Goal: Task Accomplishment & Management: Use online tool/utility

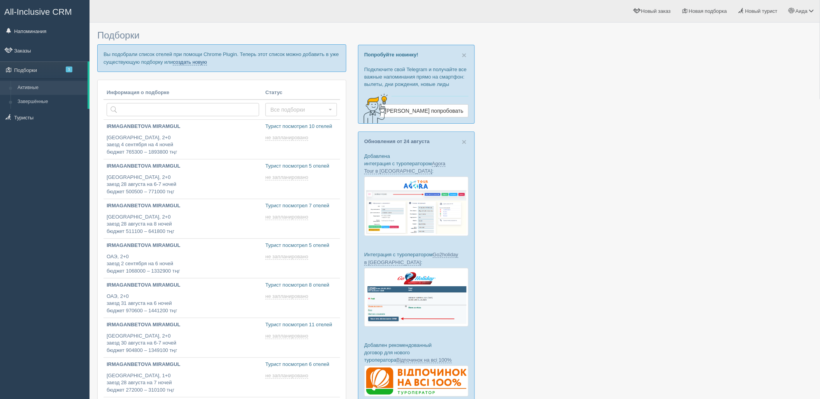
click at [195, 63] on link "создать новую" at bounding box center [190, 62] width 34 height 6
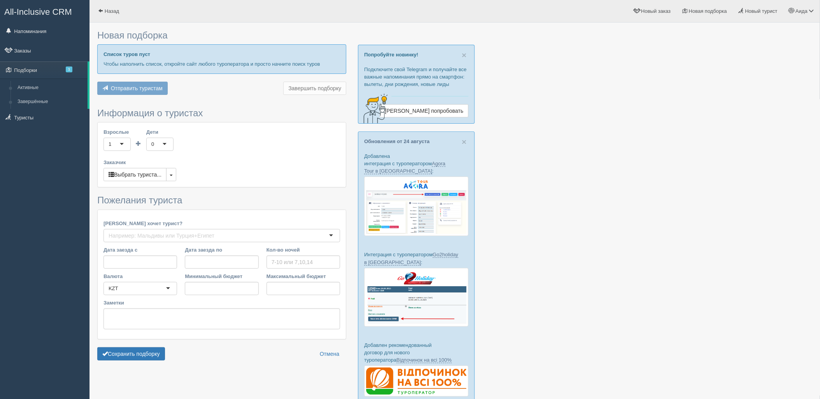
type input "6"
type input "1279600"
type input "1279700"
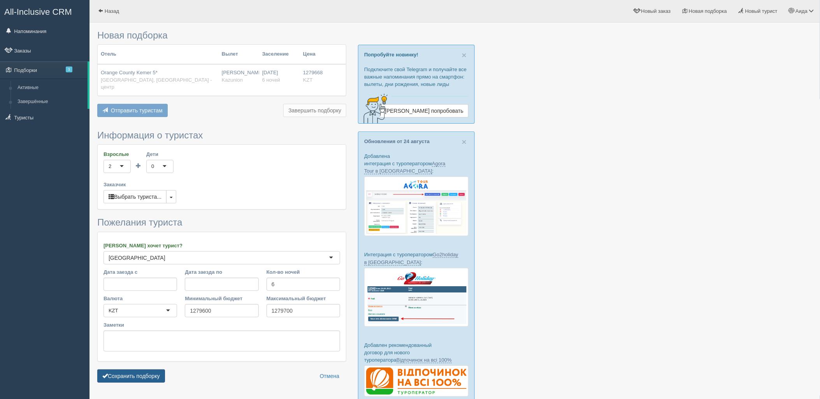
click at [157, 370] on button "Сохранить подборку" at bounding box center [131, 376] width 68 height 13
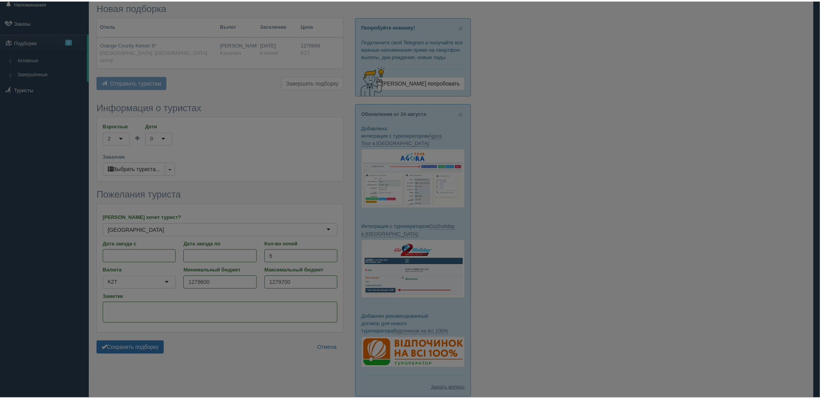
scroll to position [43, 0]
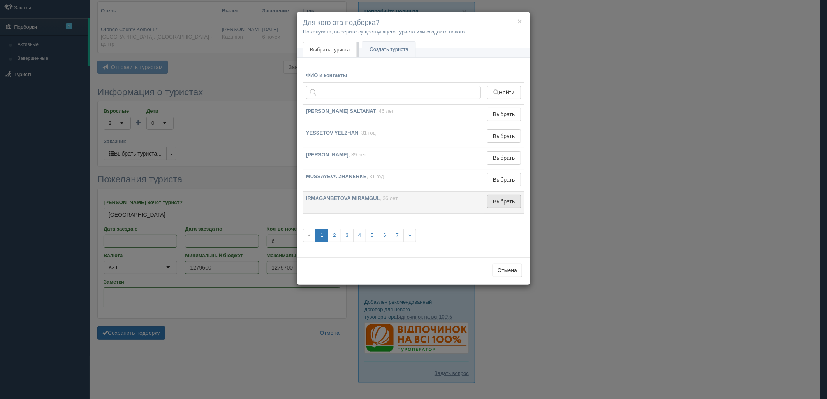
click at [496, 196] on button "Выбрать" at bounding box center [504, 201] width 34 height 13
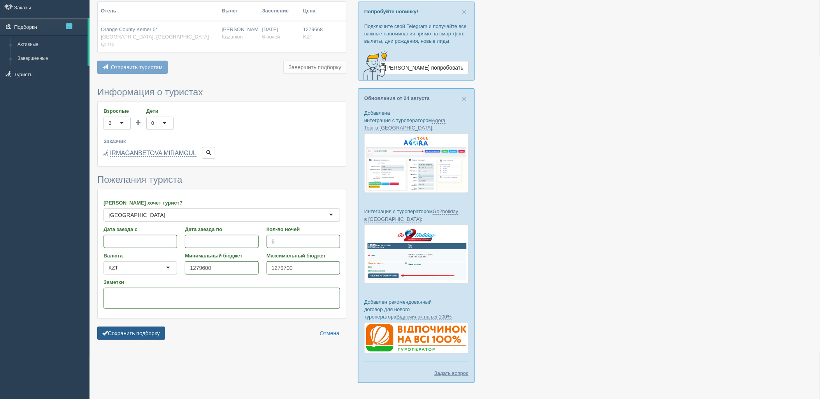
click at [123, 330] on button "Сохранить подборку" at bounding box center [131, 333] width 68 height 13
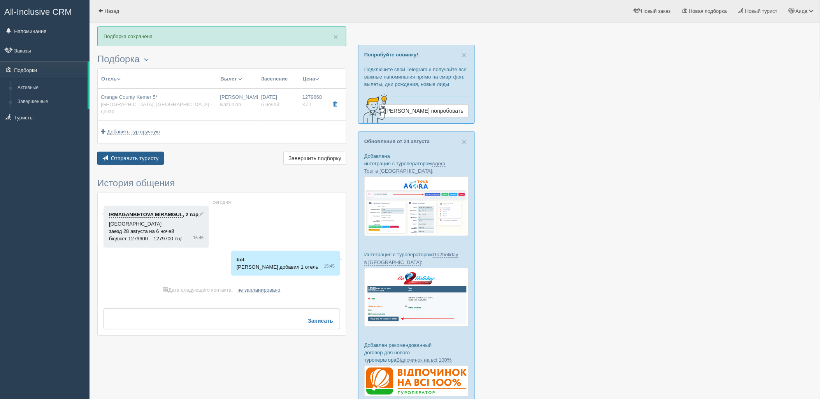
click at [160, 154] on button "Отправить туристу Отправить" at bounding box center [130, 158] width 67 height 13
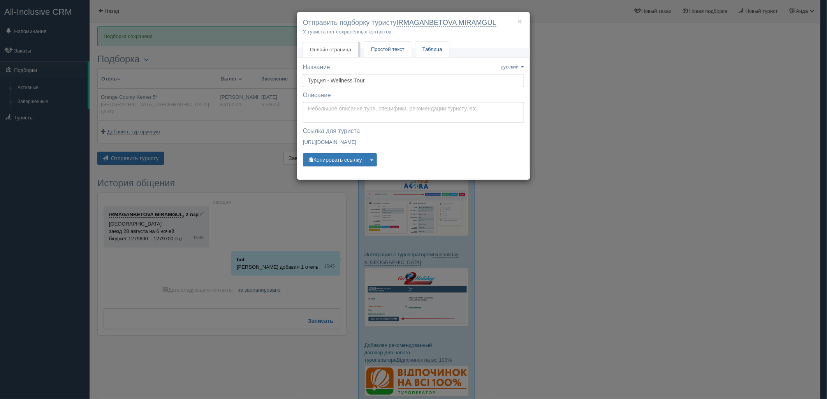
click at [383, 49] on span "Простой текст" at bounding box center [387, 49] width 33 height 6
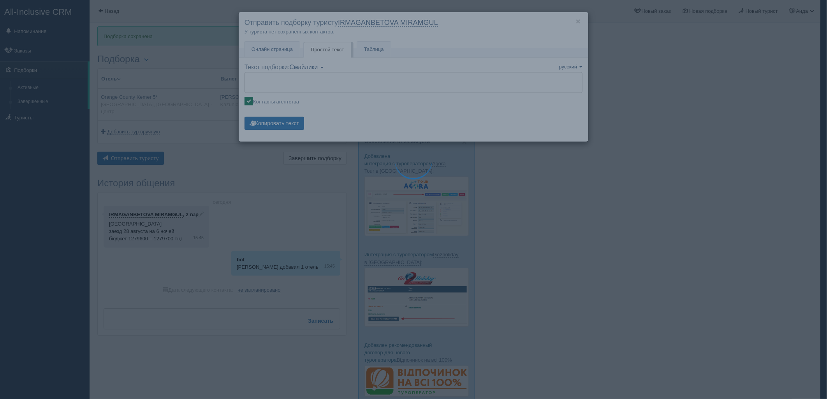
type textarea "🌞 Добрый день! Предлагаем Вам рассмотреть следующие варианты: 🌎 Турция, Кемер -…"
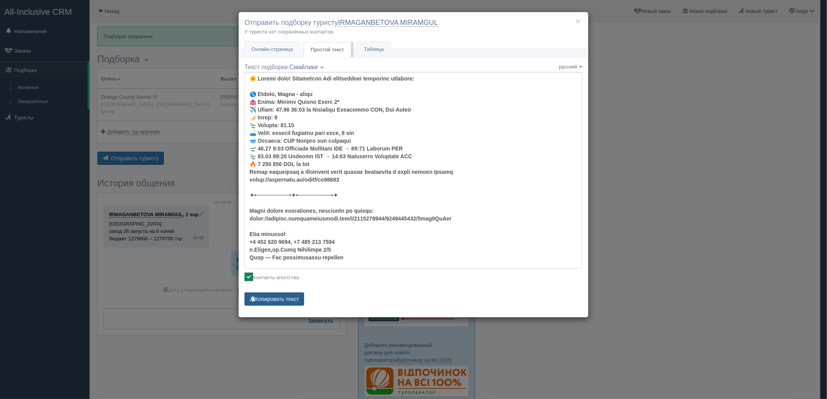
click at [293, 294] on button "Копировать текст" at bounding box center [274, 299] width 60 height 13
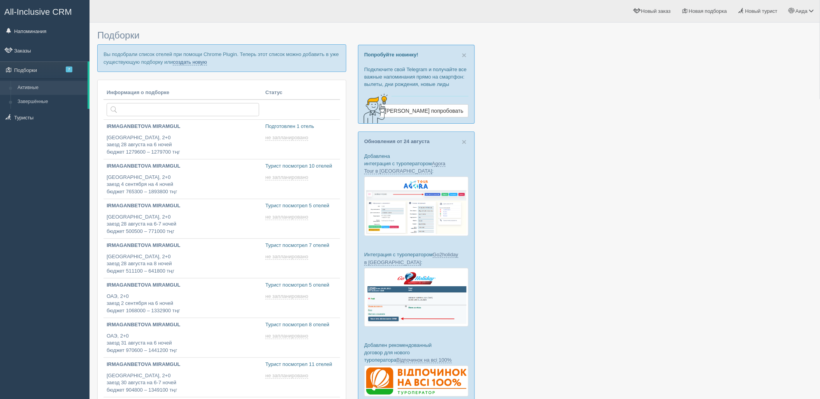
click at [196, 60] on link "создать новую" at bounding box center [190, 62] width 34 height 6
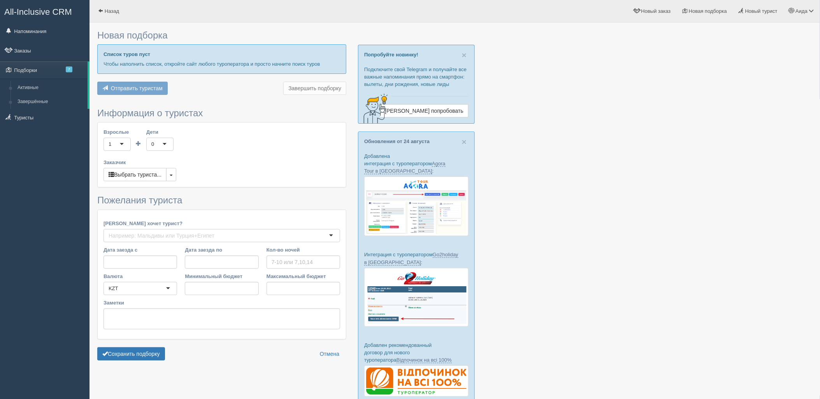
type input "7"
type input "654800"
type input "761900"
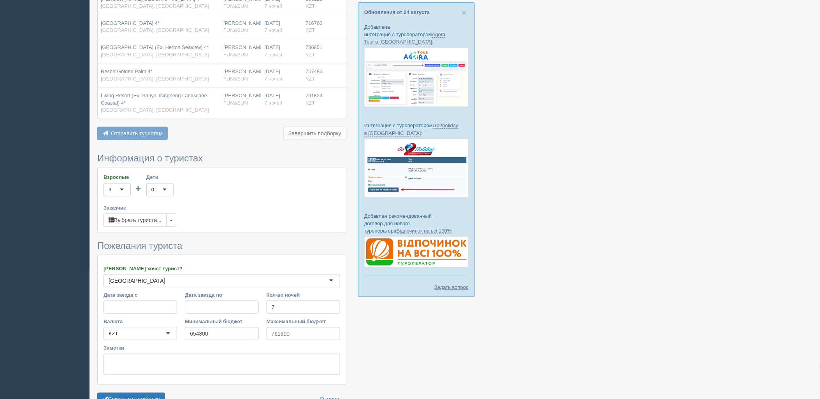
scroll to position [133, 0]
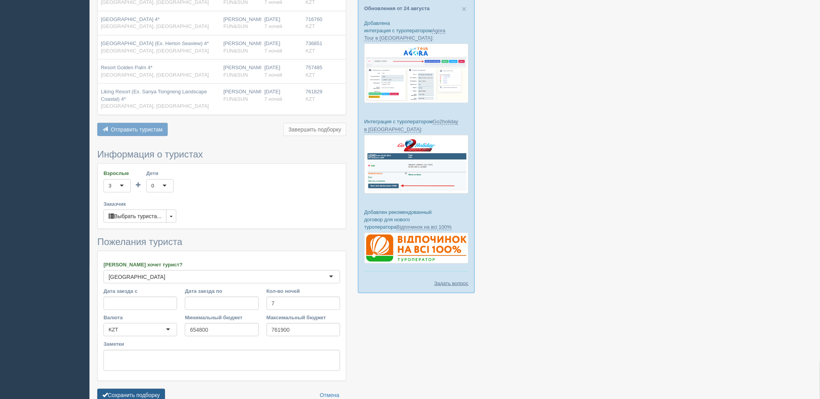
click at [134, 389] on button "Сохранить подборку" at bounding box center [131, 395] width 68 height 13
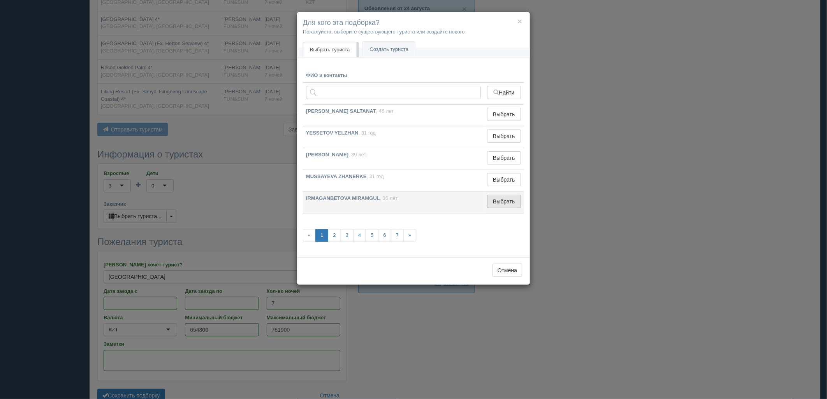
click at [504, 202] on button "Выбрать" at bounding box center [504, 201] width 34 height 13
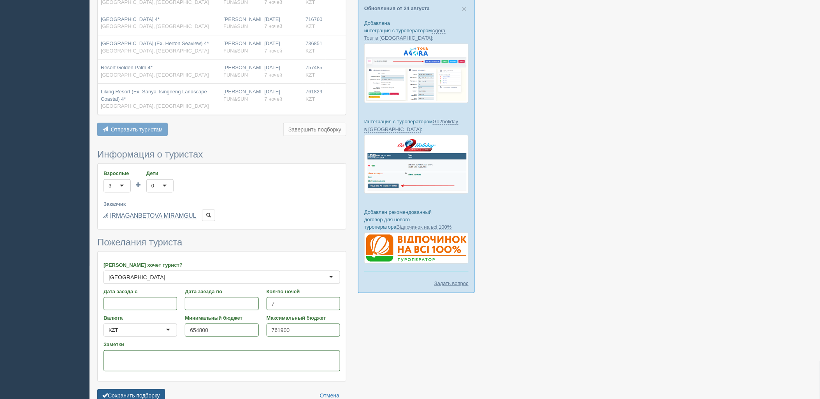
click at [142, 393] on button "Сохранить подборку" at bounding box center [131, 396] width 68 height 13
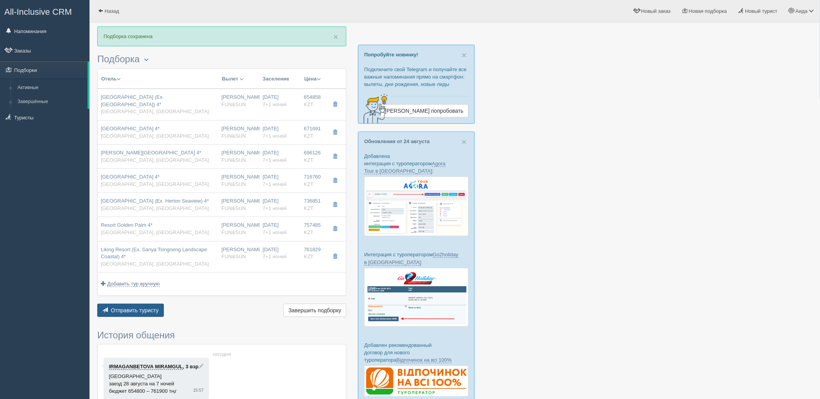
click at [146, 307] on span "Отправить туристу" at bounding box center [135, 310] width 48 height 6
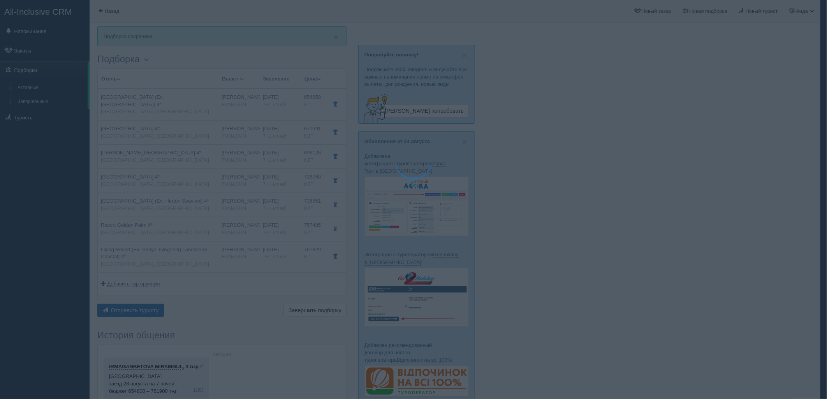
type textarea "🌞 Добрый день! Предлагаем Вам рассмотреть следующие варианты: 🌎 Китай, Санья 🏩 …"
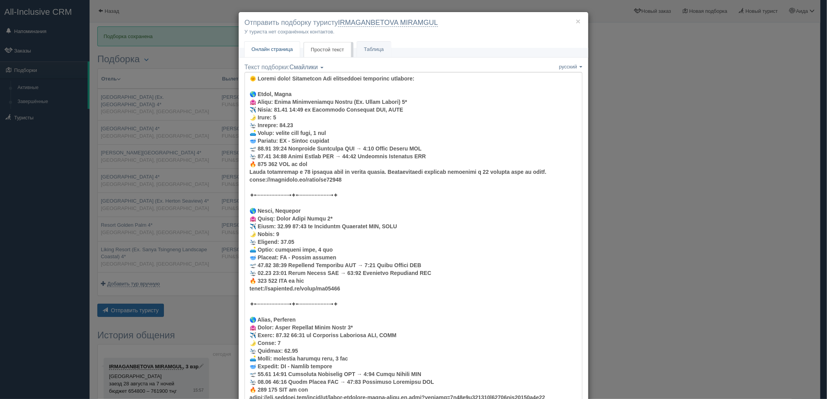
click at [288, 51] on span "Онлайн страница" at bounding box center [271, 49] width 41 height 6
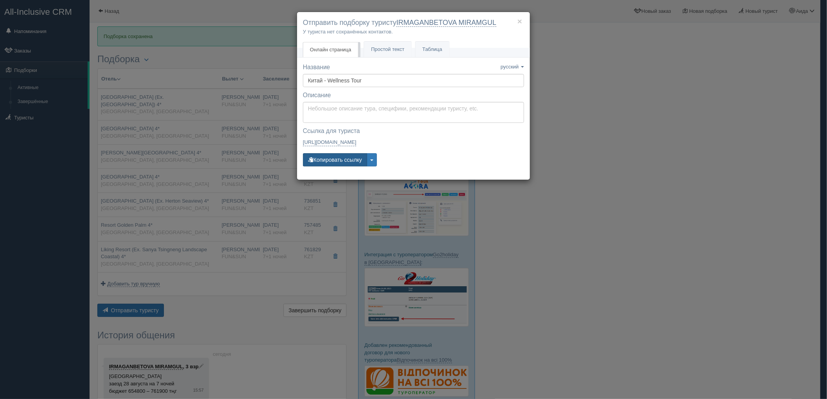
click at [341, 164] on button "Копировать ссылку" at bounding box center [335, 159] width 64 height 13
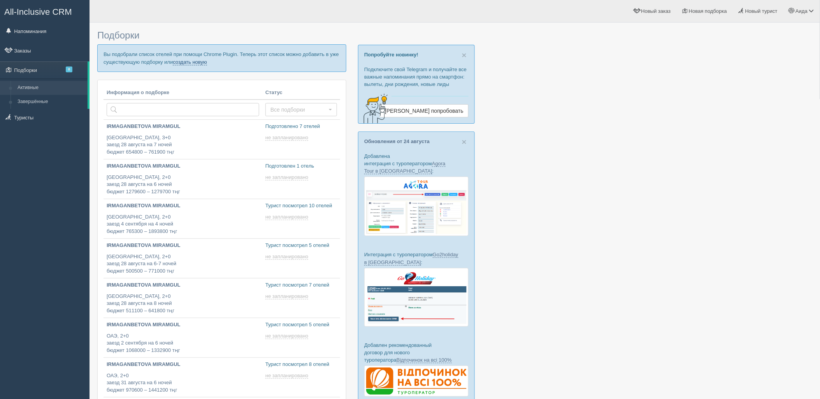
click at [199, 65] on link "создать новую" at bounding box center [190, 62] width 34 height 6
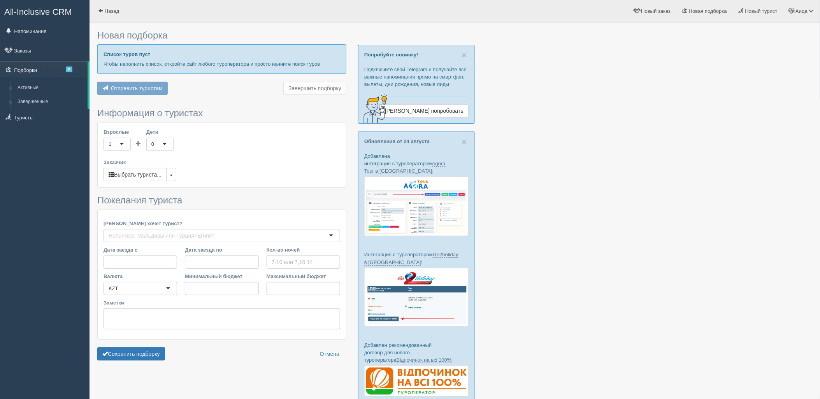
type input "6"
type input "682100"
type input "815900"
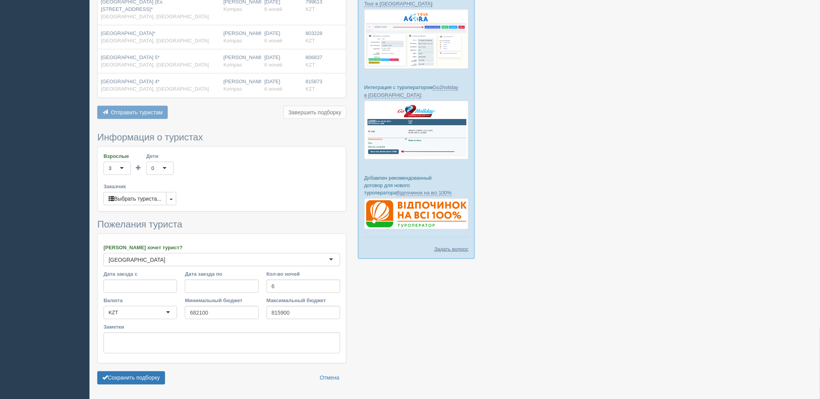
scroll to position [174, 0]
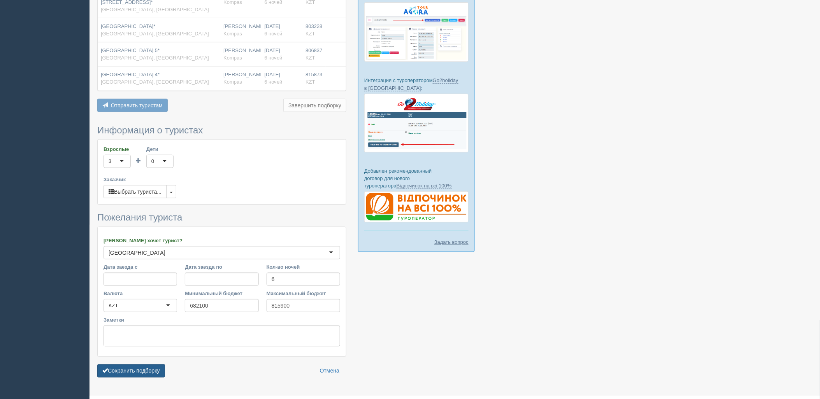
click at [138, 365] on button "Сохранить подборку" at bounding box center [131, 371] width 68 height 13
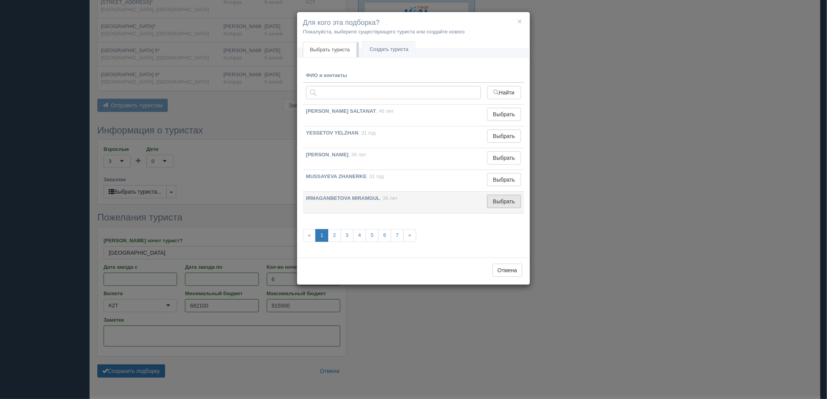
click at [494, 201] on button "Выбрать" at bounding box center [504, 201] width 34 height 13
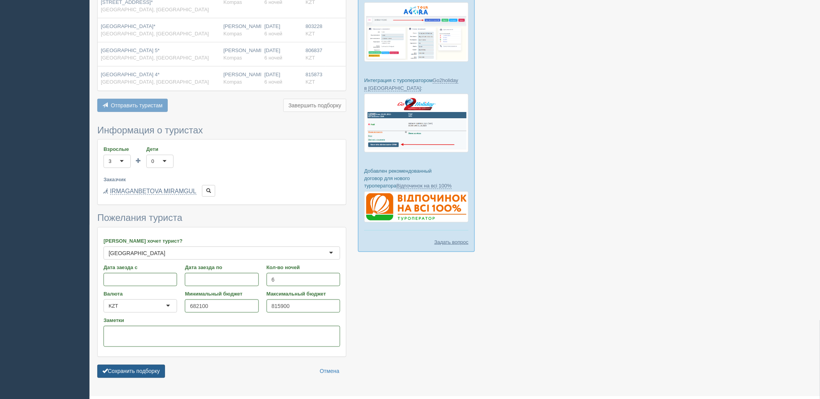
click at [117, 370] on button "Сохранить подборку" at bounding box center [131, 371] width 68 height 13
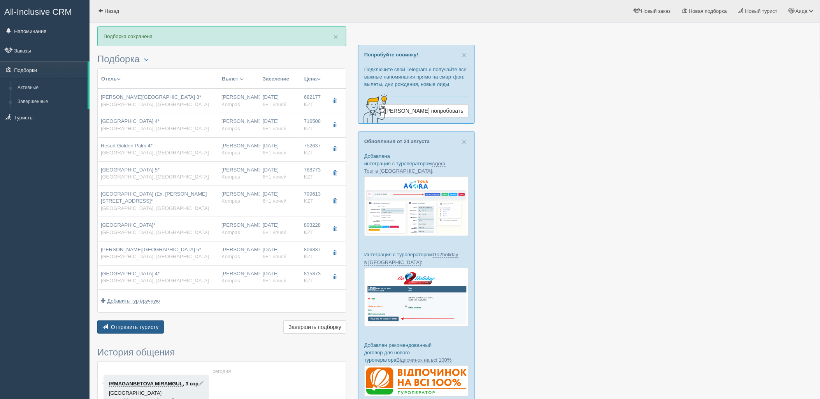
click at [139, 324] on span "Отправить туристу" at bounding box center [135, 327] width 48 height 6
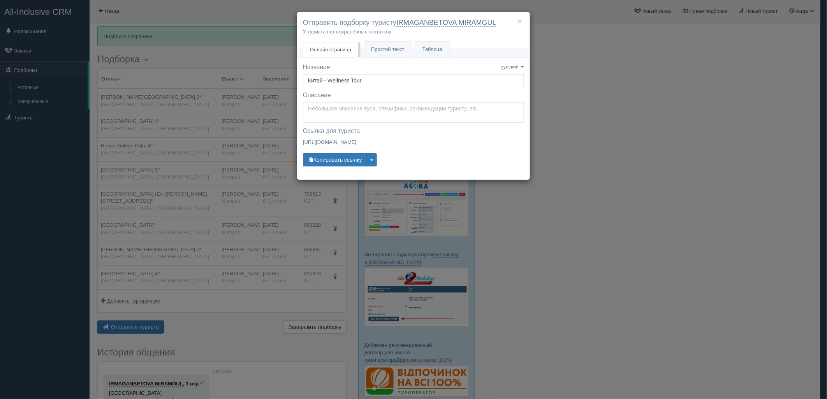
click at [343, 153] on div "Название Название сохранено русский english eesti latviešu polski українська ру…" at bounding box center [413, 118] width 221 height 111
click at [344, 157] on button "Копировать ссылку" at bounding box center [335, 159] width 64 height 13
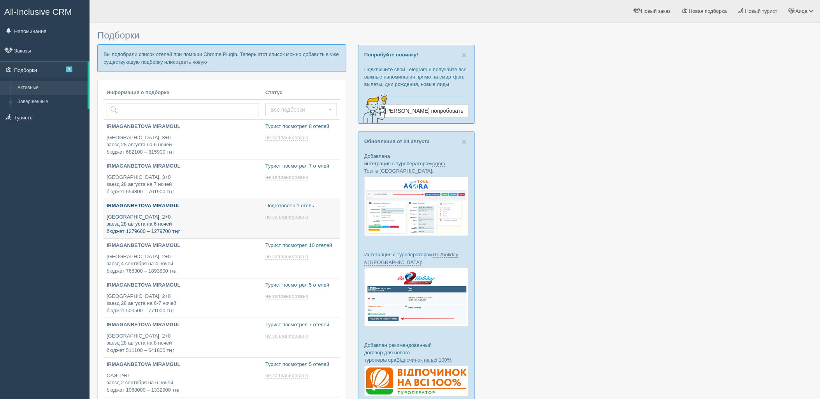
type input "[DATE] 16:45"
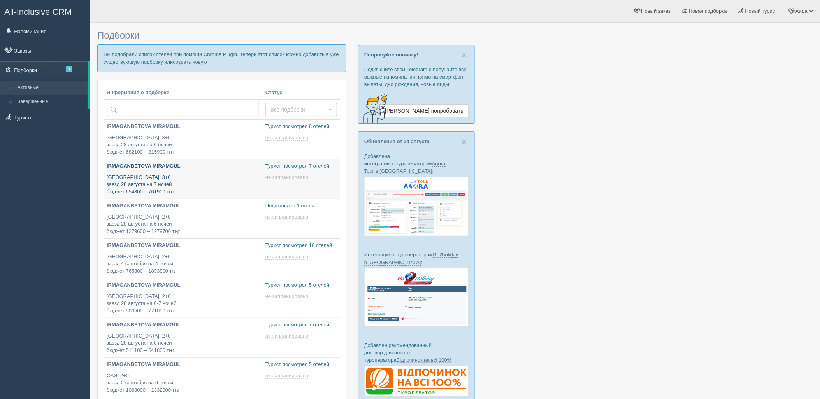
type input "[DATE] 16:55"
click at [191, 62] on link "создать новую" at bounding box center [190, 62] width 34 height 6
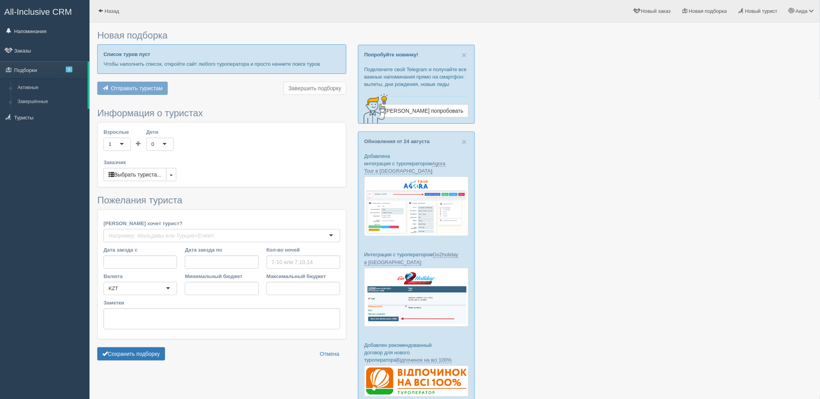
type input "8"
type input "595100"
type input "881900"
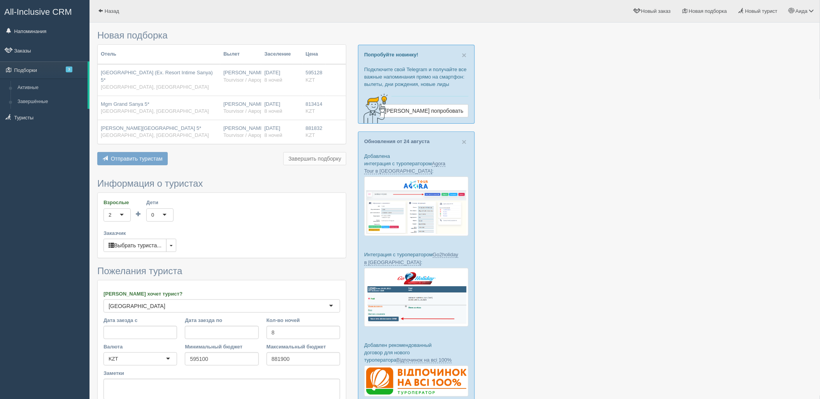
scroll to position [71, 0]
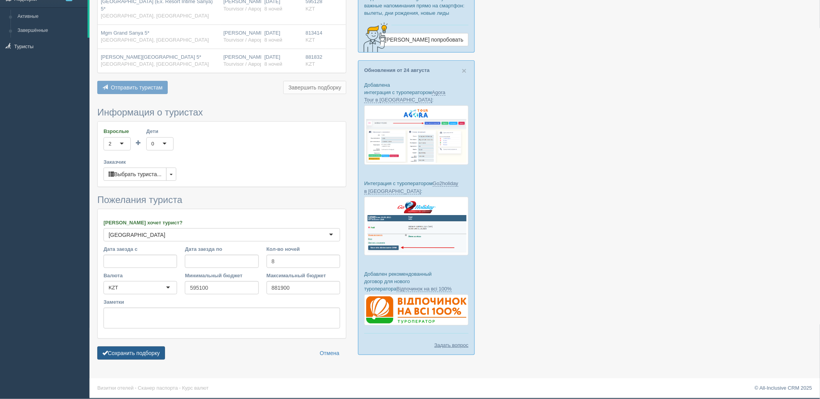
click at [133, 357] on button "Сохранить подборку" at bounding box center [131, 353] width 68 height 13
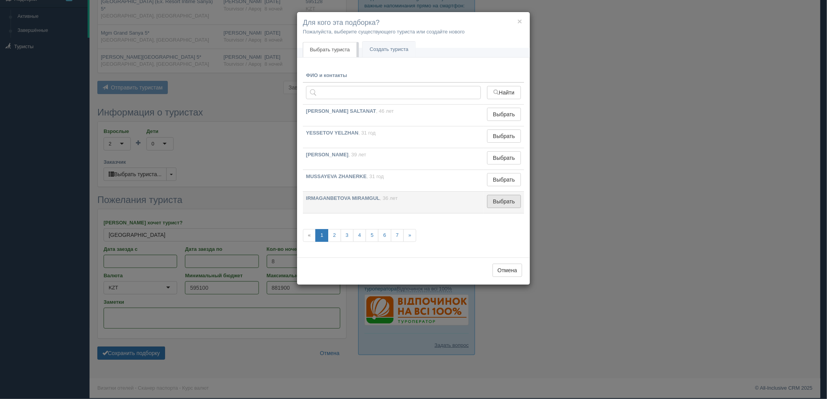
click at [501, 204] on button "Выбрать" at bounding box center [504, 201] width 34 height 13
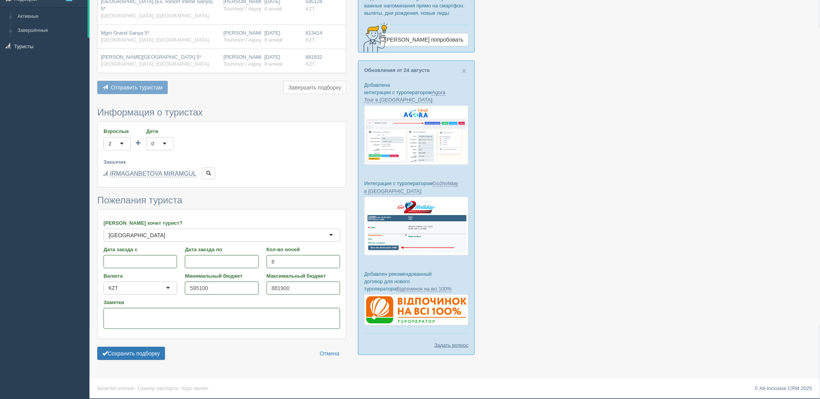
click at [116, 361] on form "Информация о туристах Взрослые 2 2 1 2 3 4 5 6 7 8 9 10 11 12 13 14 15 16 17 18…" at bounding box center [221, 235] width 249 height 257
click at [126, 355] on button "Сохранить подборку" at bounding box center [131, 353] width 68 height 13
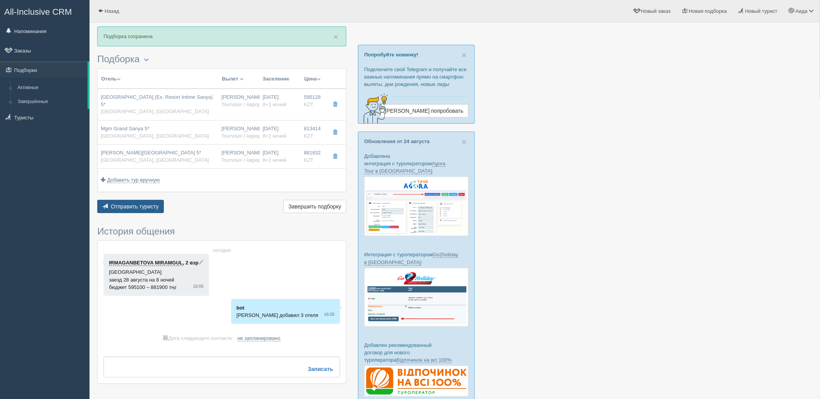
click at [132, 209] on span "Отправить туристу" at bounding box center [135, 207] width 48 height 6
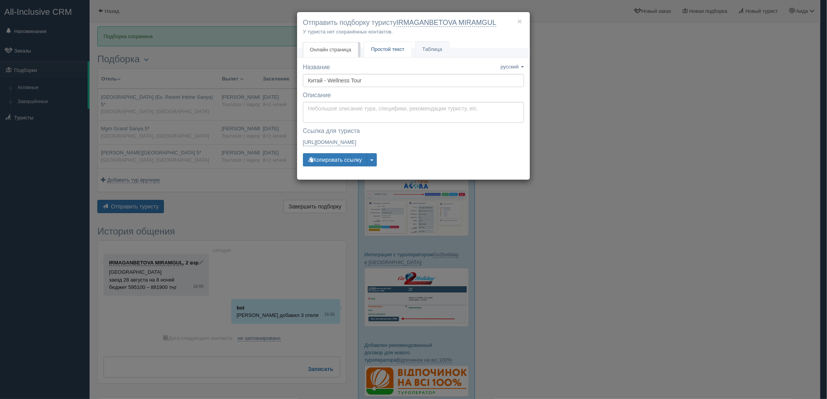
click at [401, 51] on span "Простой текст" at bounding box center [387, 49] width 33 height 6
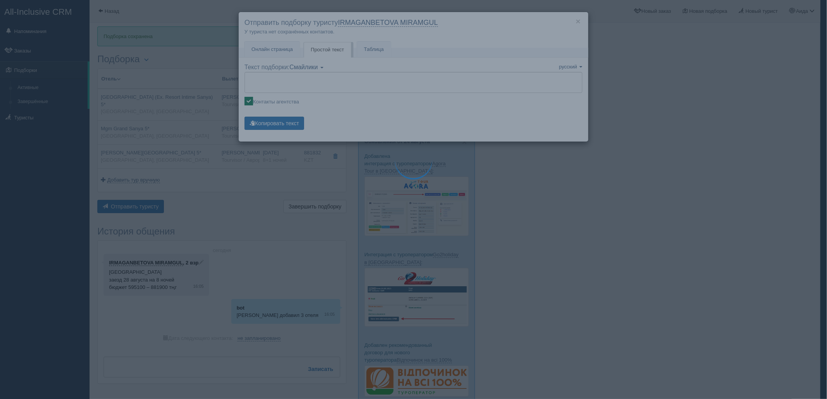
type textarea "🌞 Добрый день! Предлагаем Вам рассмотреть следующие варианты: 🌎 Китай, Дадунхай…"
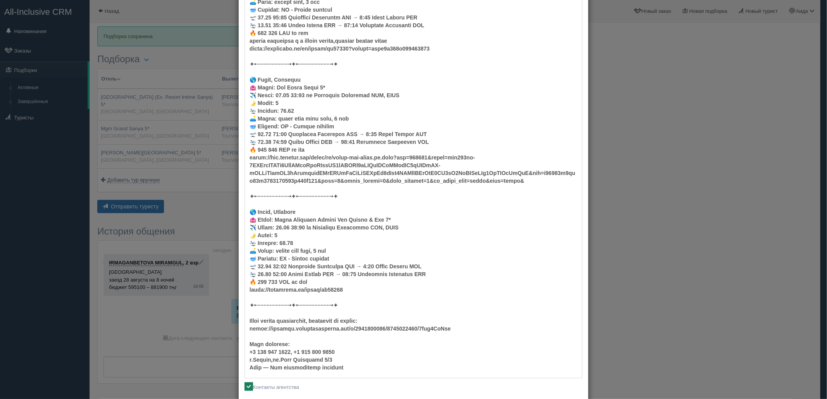
scroll to position [171, 0]
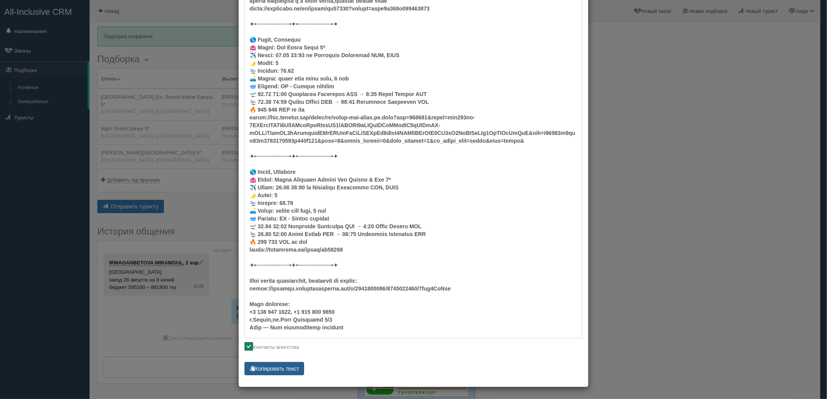
click at [283, 367] on button "Копировать текст" at bounding box center [274, 368] width 60 height 13
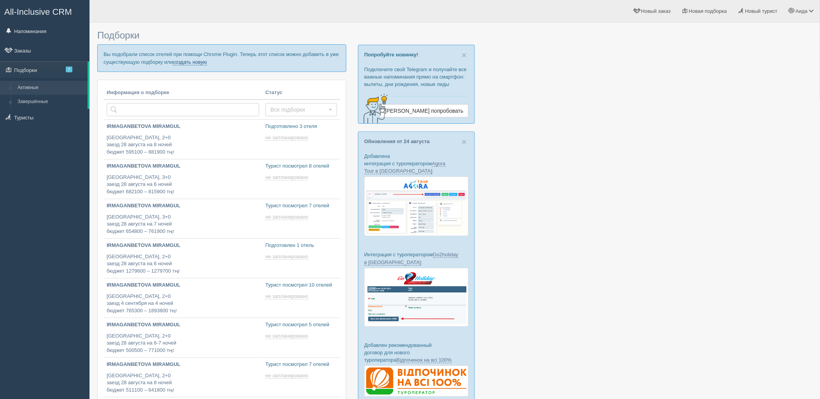
click at [191, 64] on link "создать новую" at bounding box center [190, 62] width 34 height 6
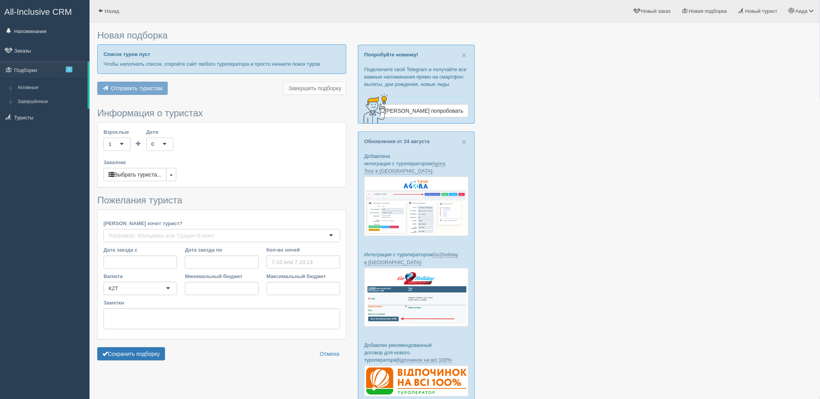
type input "6"
type input "792900"
type input "931500"
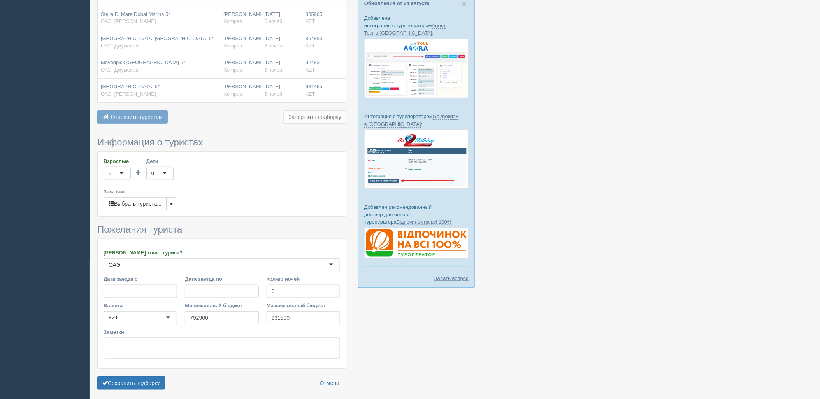
scroll to position [146, 0]
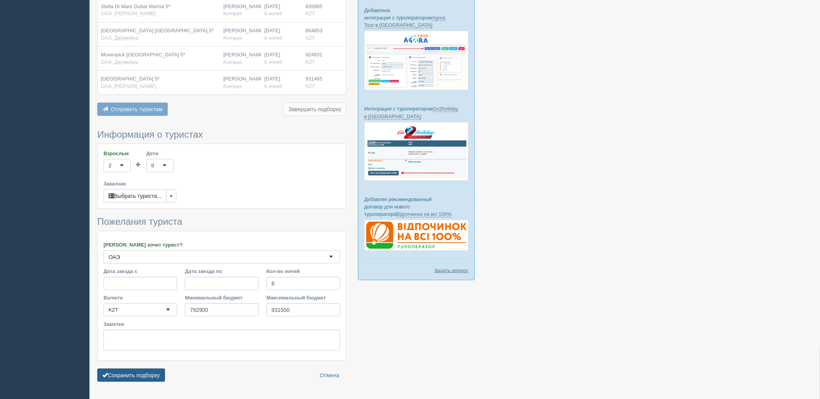
click at [130, 374] on button "Сохранить подборку" at bounding box center [131, 375] width 68 height 13
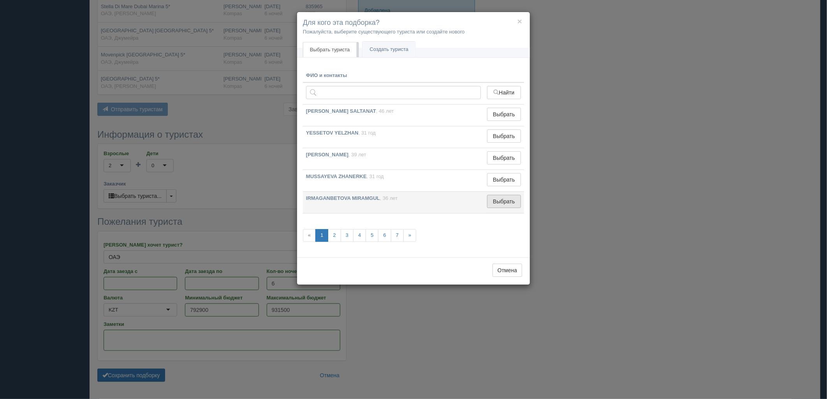
click at [506, 200] on button "Выбрать" at bounding box center [504, 201] width 34 height 13
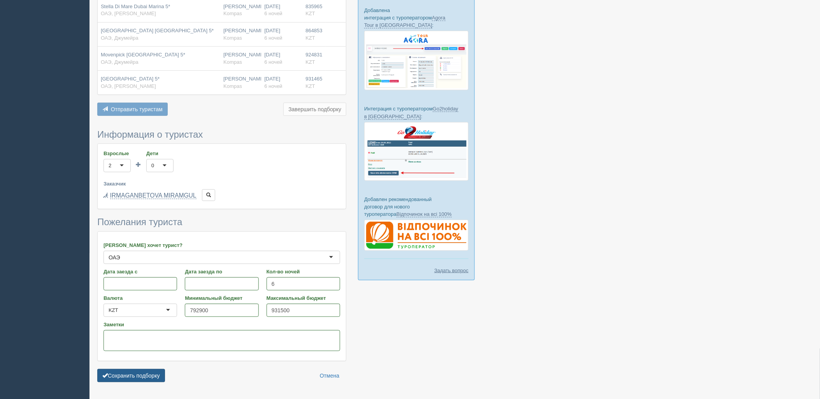
click at [163, 372] on button "Сохранить подборку" at bounding box center [131, 375] width 68 height 13
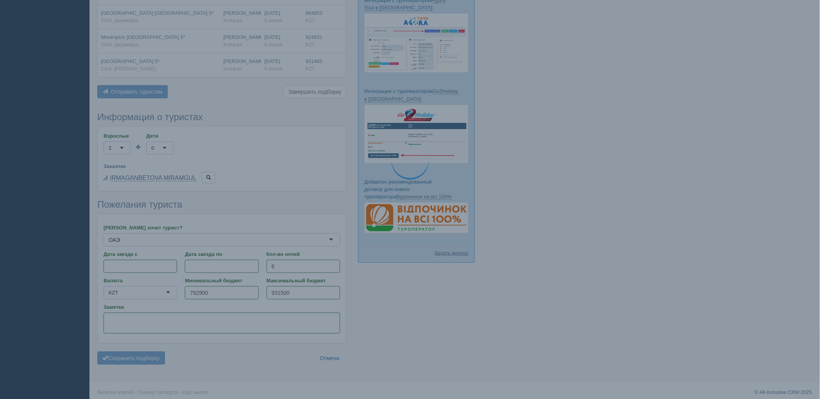
scroll to position [169, 0]
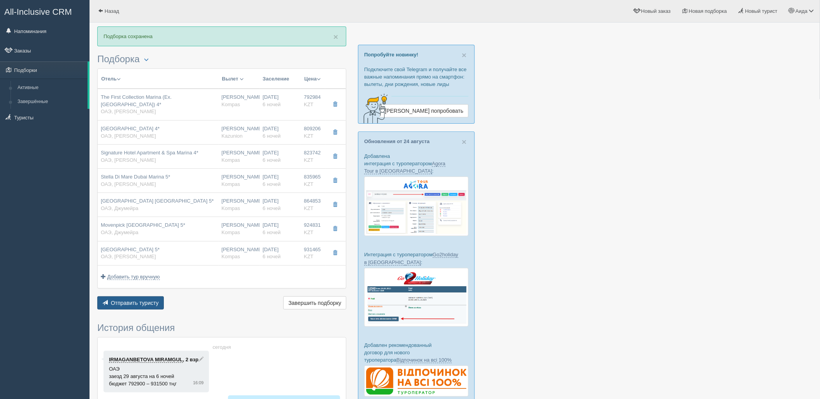
click at [145, 306] on span "Отправить туристу" at bounding box center [135, 303] width 48 height 6
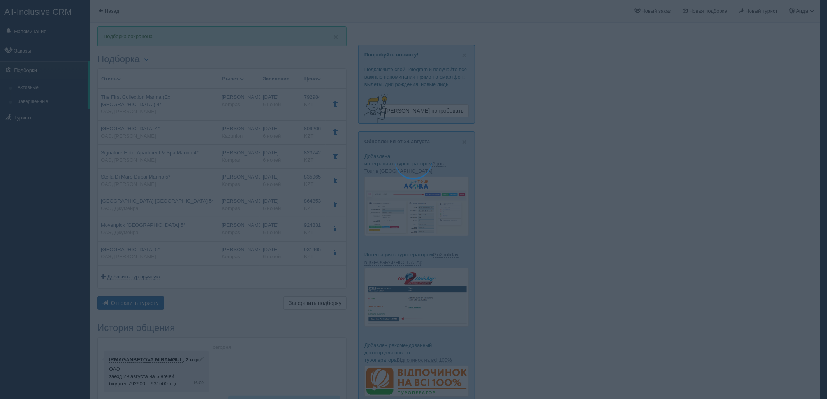
type textarea "🌞 Добрый день! Предлагаем Вам рассмотреть следующие варианты: 🌎 ОАЭ, Марина 🏩 О…"
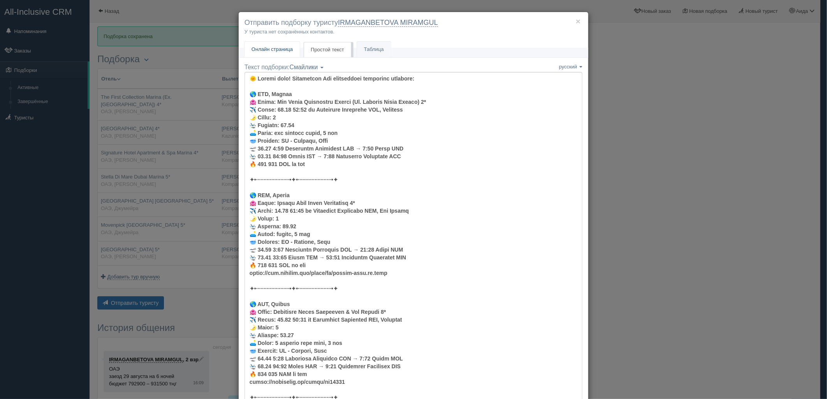
click at [270, 45] on link "Онлайн страница Онлайн" at bounding box center [271, 50] width 55 height 16
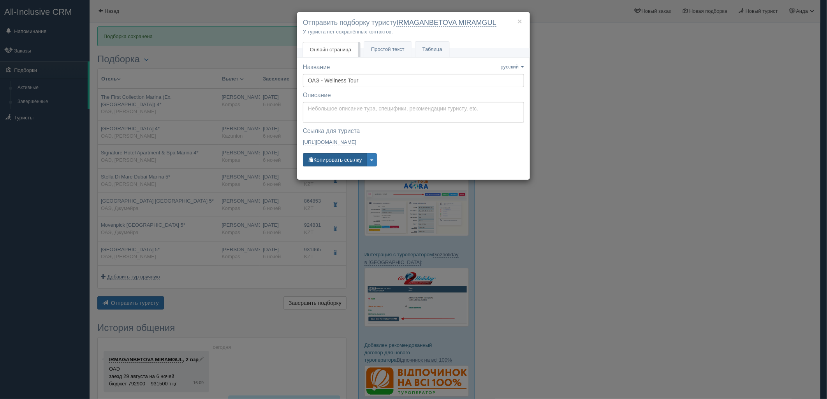
click at [336, 158] on button "Копировать ссылку" at bounding box center [335, 159] width 64 height 13
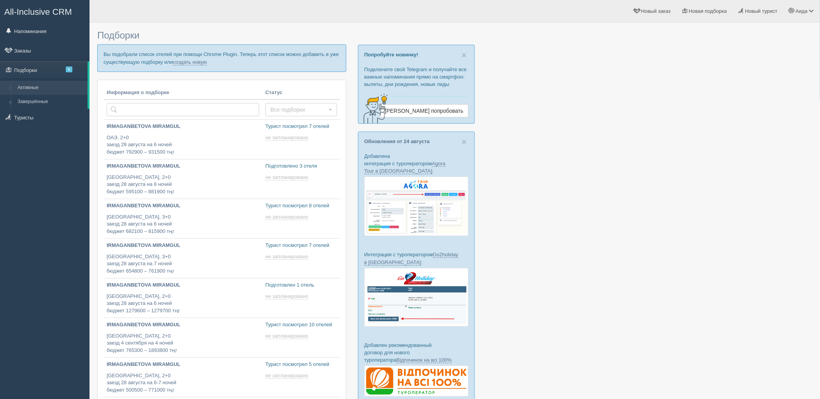
type input "[DATE] 17:05"
click at [208, 63] on p "Вы подобрали список отелей при помощи Chrome Plugin. Теперь этот список можно д…" at bounding box center [221, 57] width 249 height 27
click at [205, 63] on link "создать новую" at bounding box center [190, 62] width 34 height 6
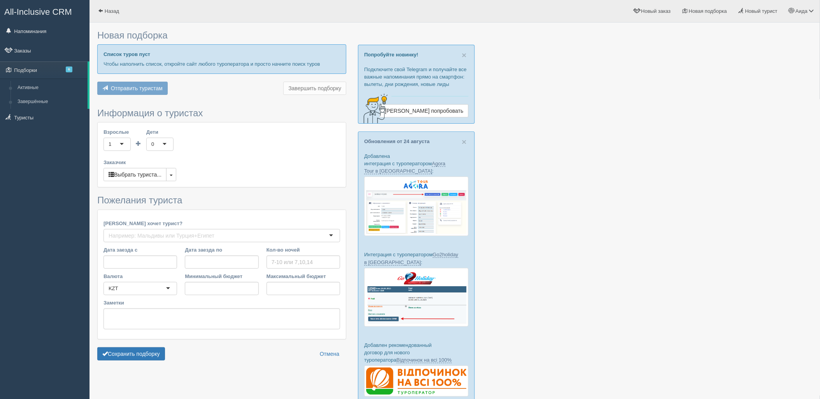
type input "6"
type input "488700"
type input "902700"
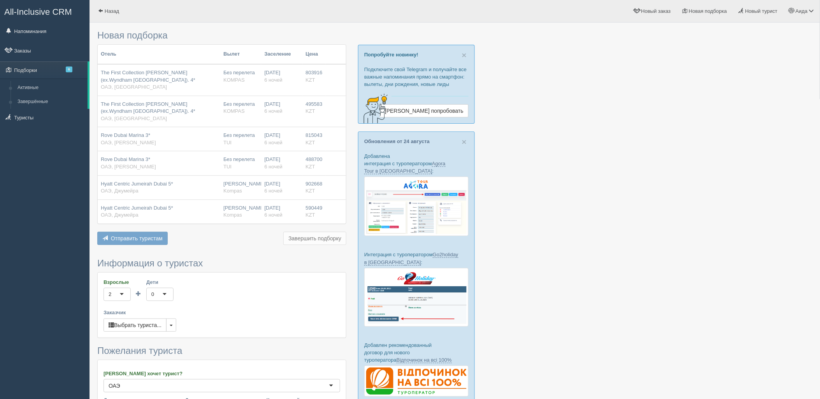
scroll to position [151, 0]
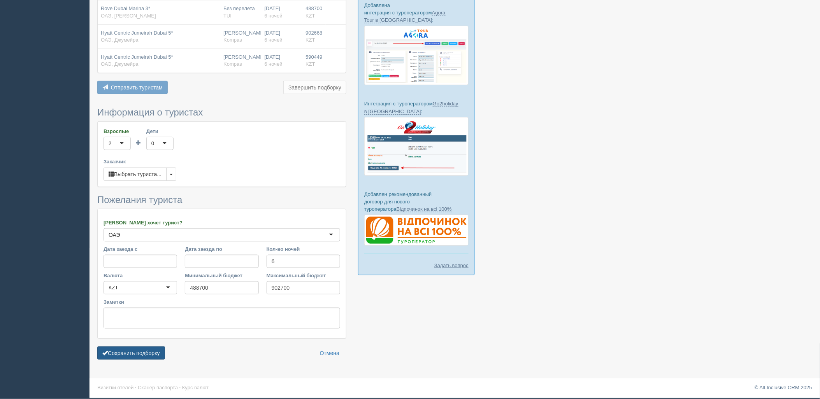
click at [165, 347] on button "Сохранить подборку" at bounding box center [131, 353] width 68 height 13
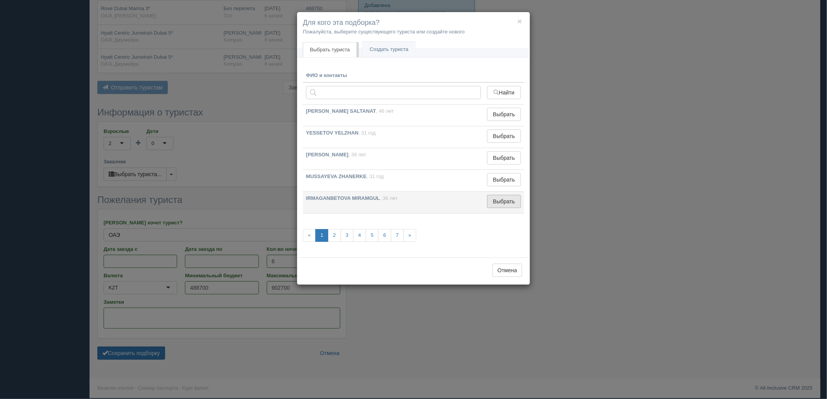
click at [502, 201] on button "Выбрать" at bounding box center [504, 201] width 34 height 13
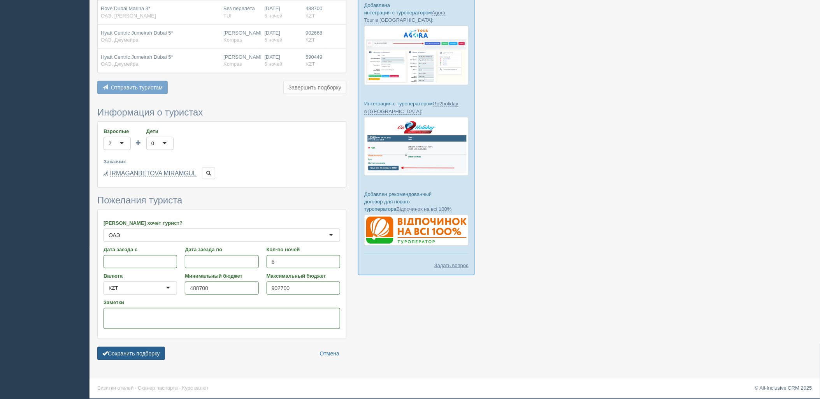
click at [139, 351] on button "Сохранить подборку" at bounding box center [131, 353] width 68 height 13
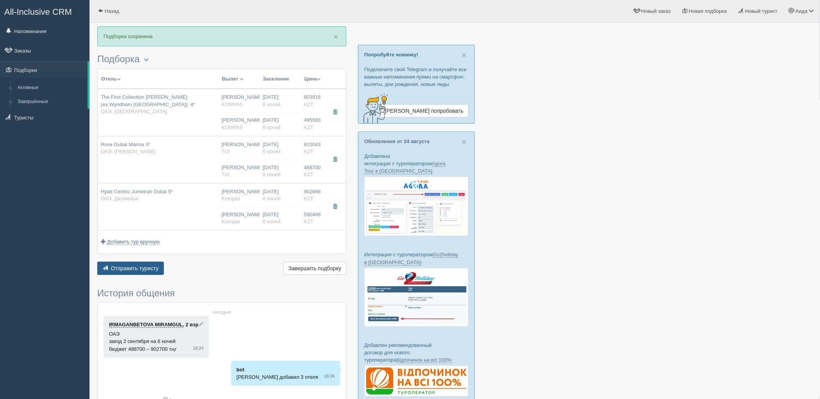
click at [141, 265] on span "Отправить туристу" at bounding box center [135, 268] width 48 height 6
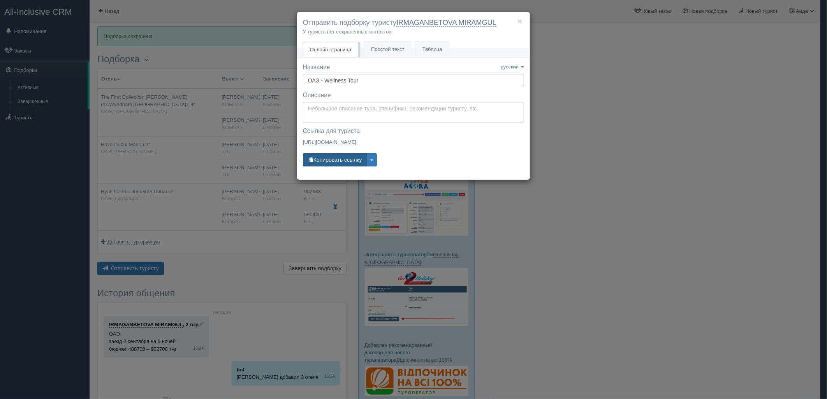
click at [327, 158] on button "Копировать ссылку" at bounding box center [335, 159] width 64 height 13
